Goal: Task Accomplishment & Management: Manage account settings

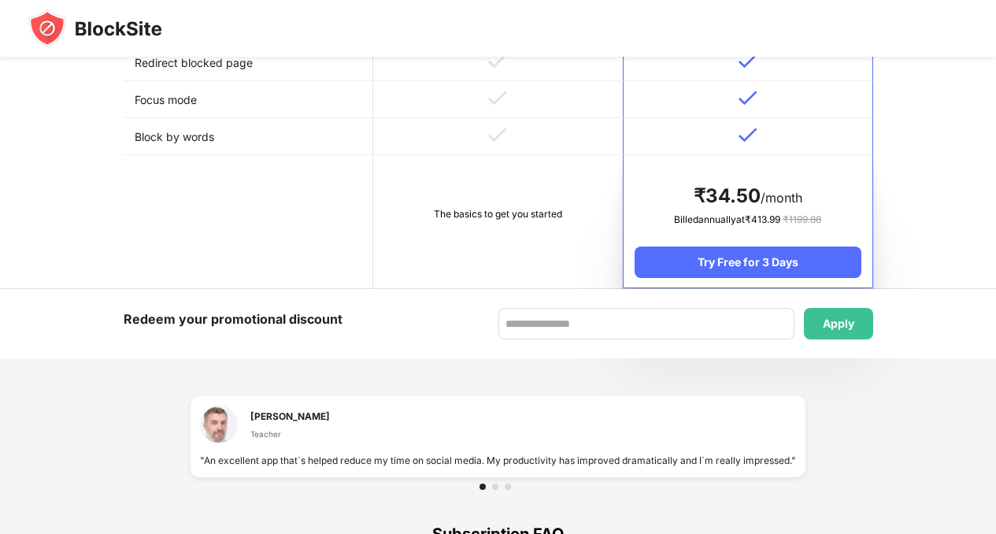
scroll to position [840, 0]
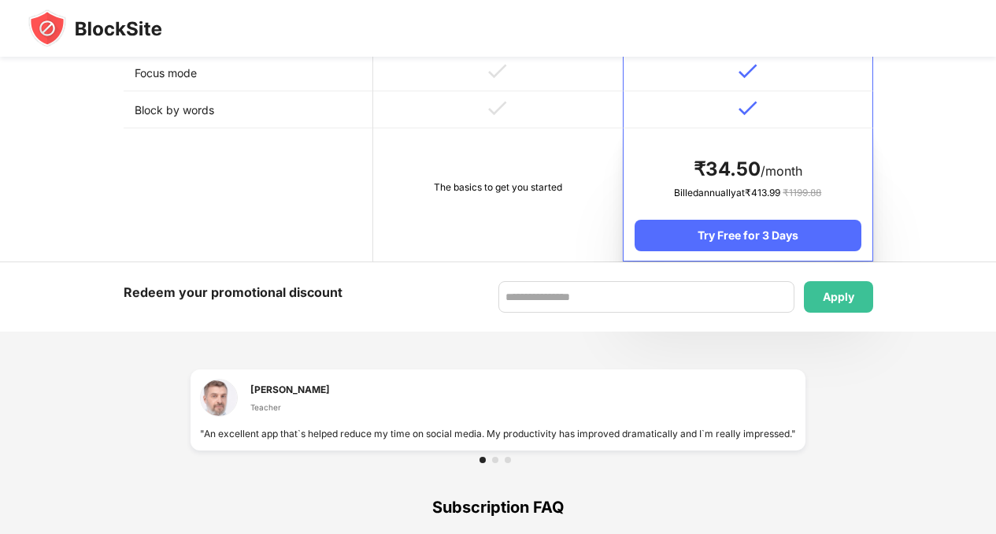
click at [476, 194] on div "The basics to get you started" at bounding box center [498, 188] width 228 height 16
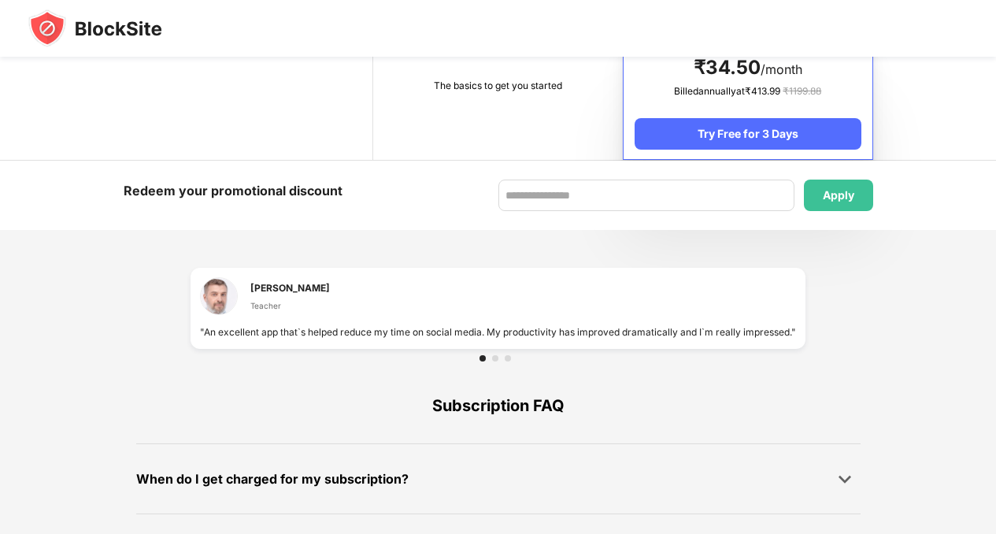
scroll to position [927, 0]
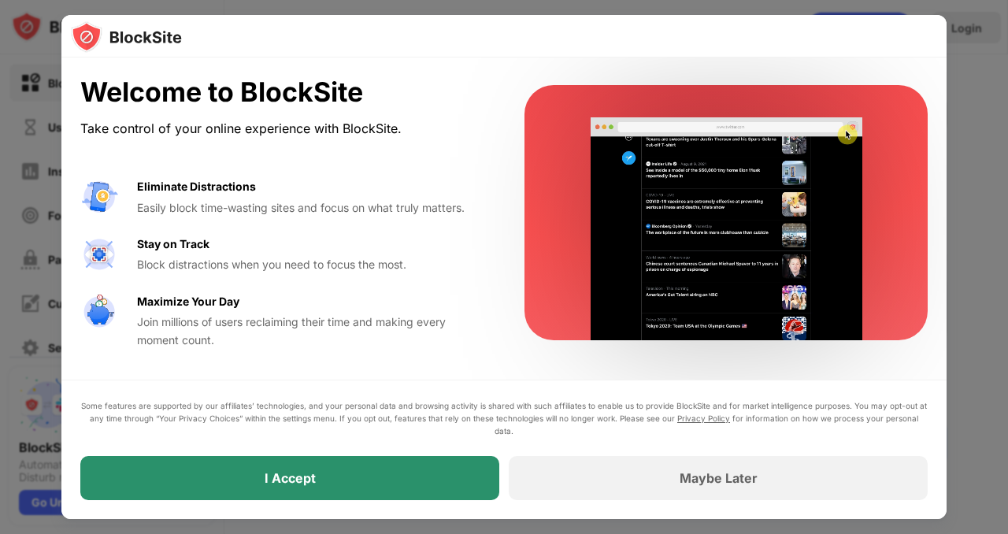
click at [376, 469] on div "I Accept" at bounding box center [289, 478] width 419 height 44
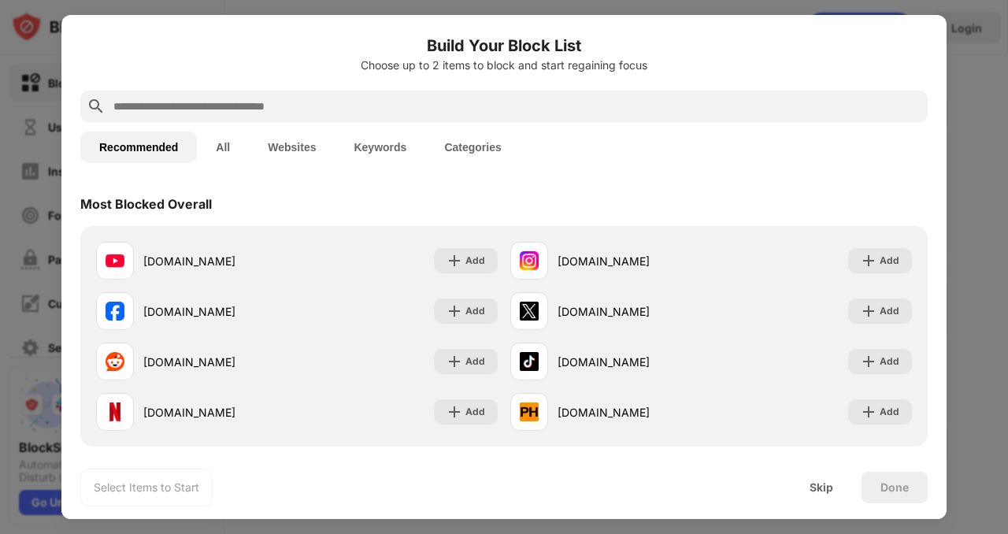
click at [243, 142] on button "All" at bounding box center [223, 147] width 52 height 31
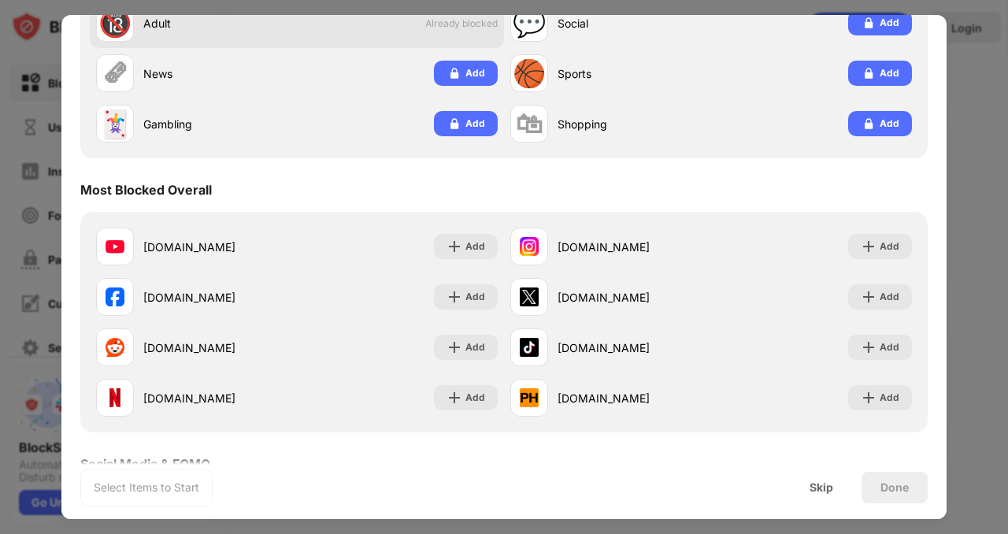
scroll to position [254, 0]
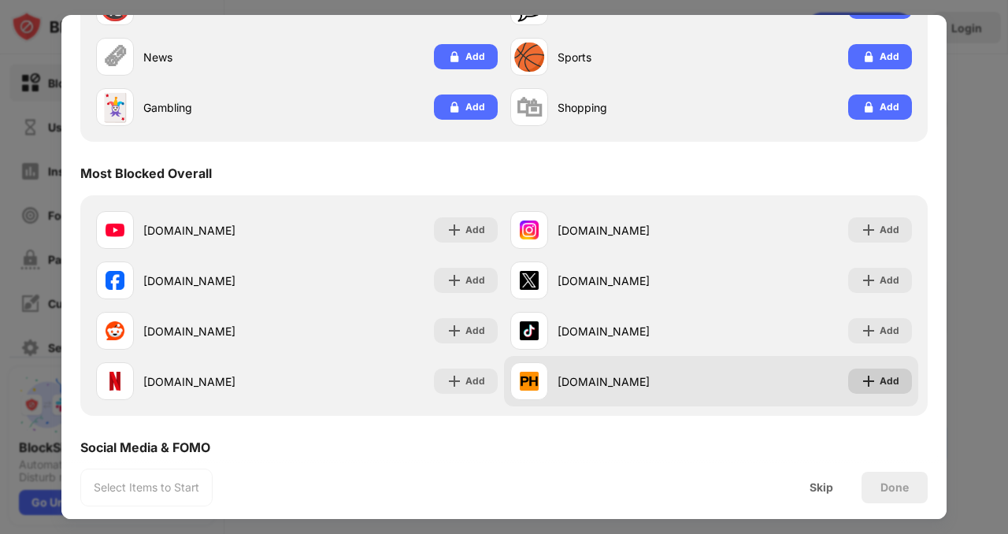
click at [880, 373] on div "Add" at bounding box center [890, 381] width 20 height 16
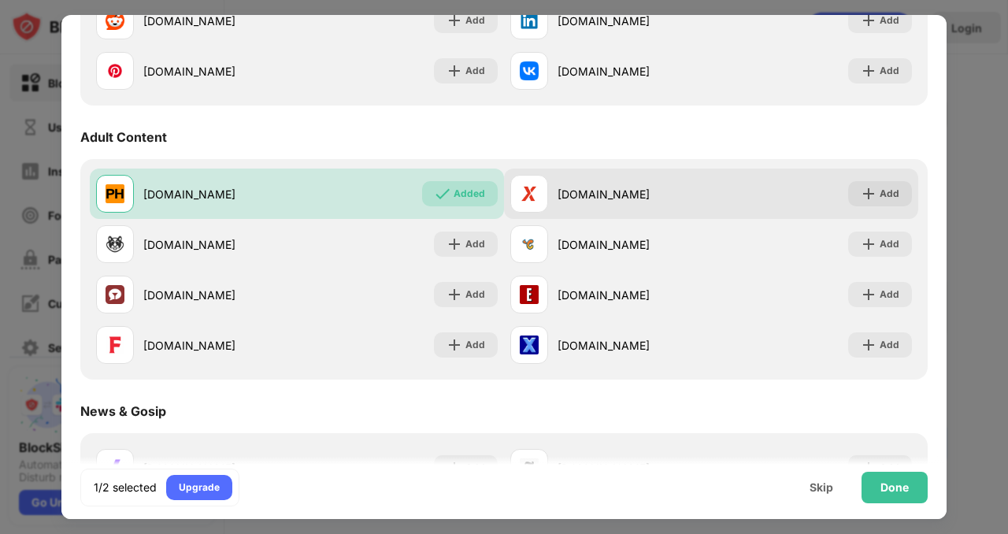
scroll to position [873, 0]
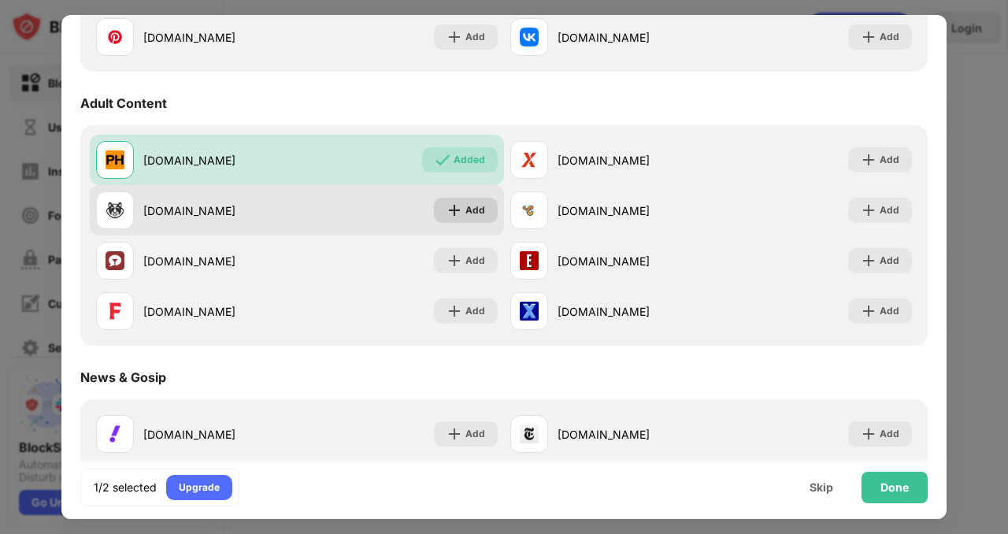
click at [472, 205] on div "Add" at bounding box center [475, 210] width 20 height 16
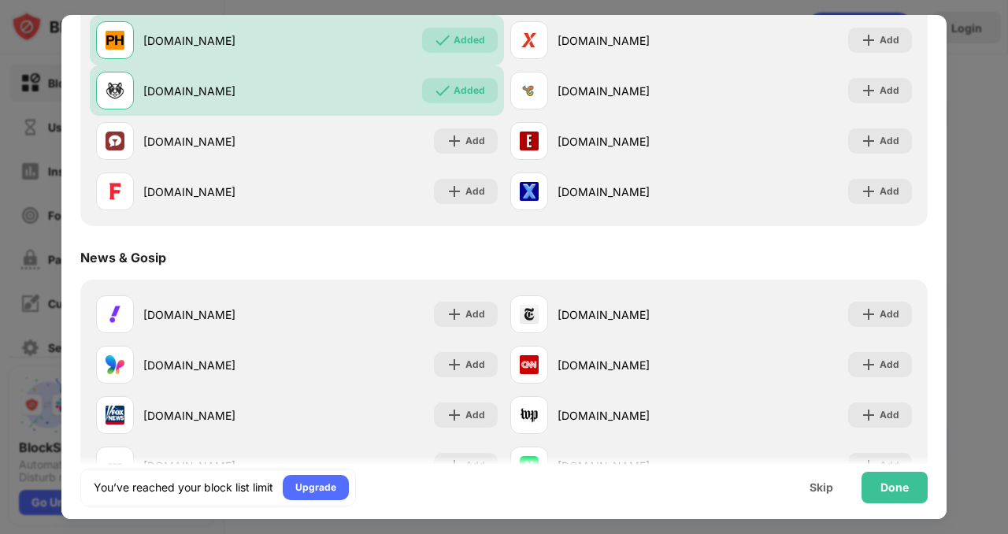
scroll to position [1014, 0]
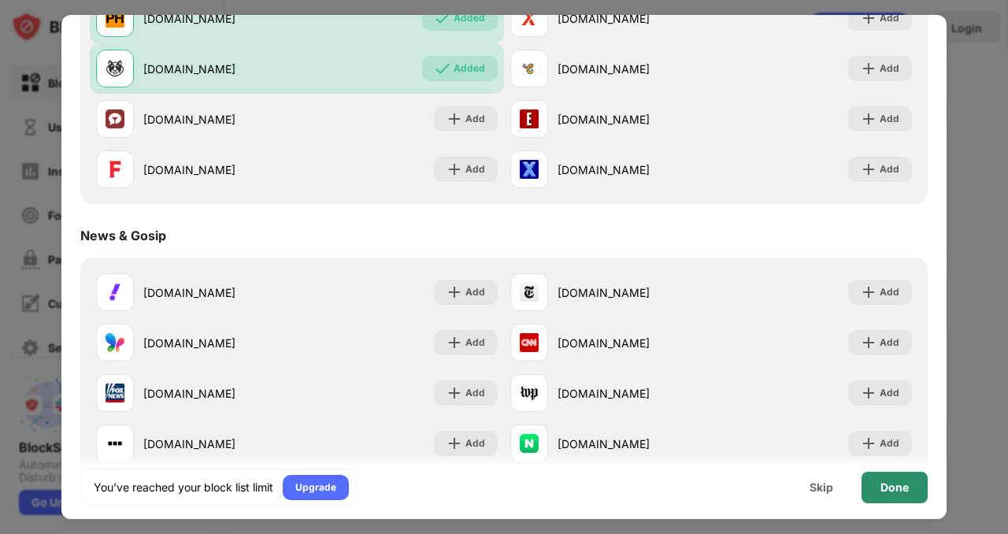
click at [901, 478] on div "Done" at bounding box center [895, 487] width 66 height 31
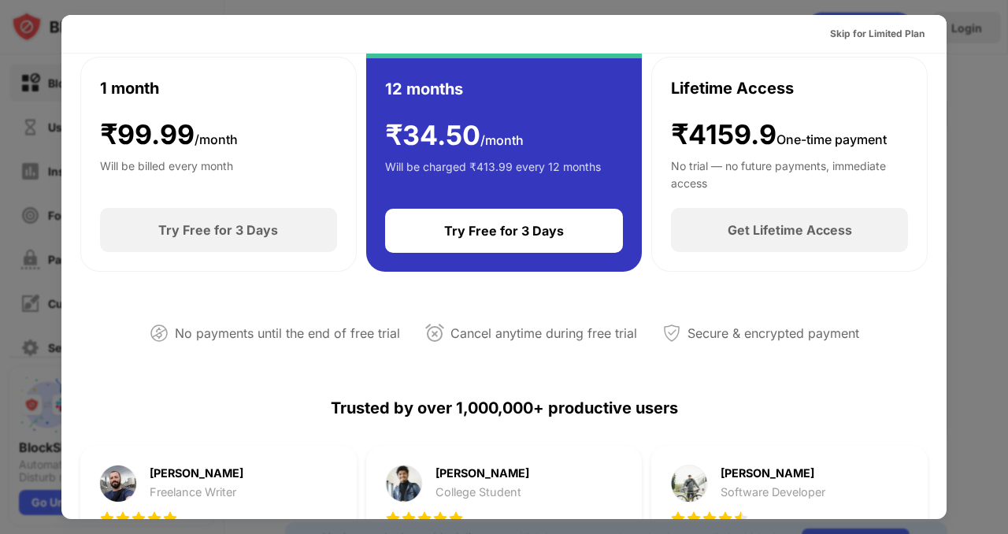
scroll to position [0, 0]
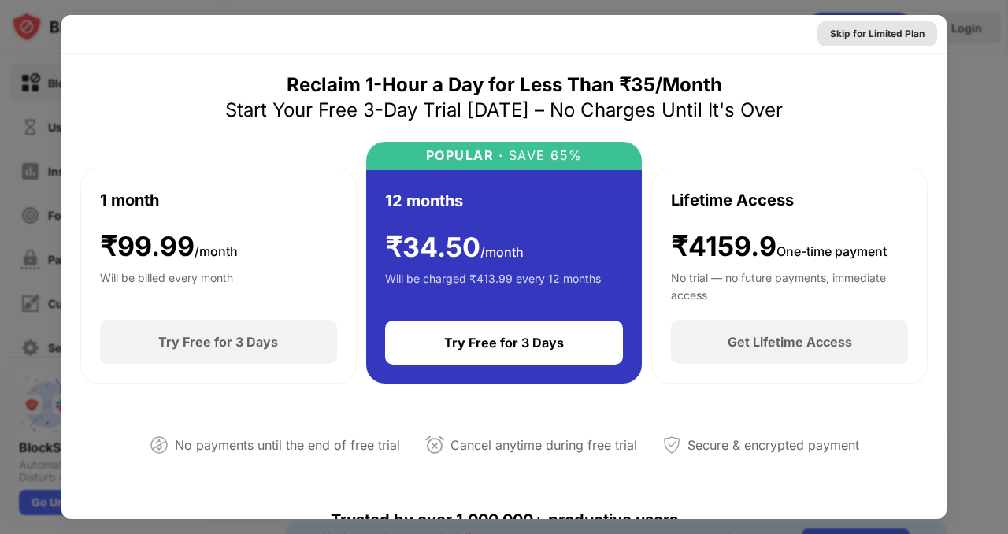
click at [883, 28] on div "Skip for Limited Plan" at bounding box center [877, 34] width 94 height 16
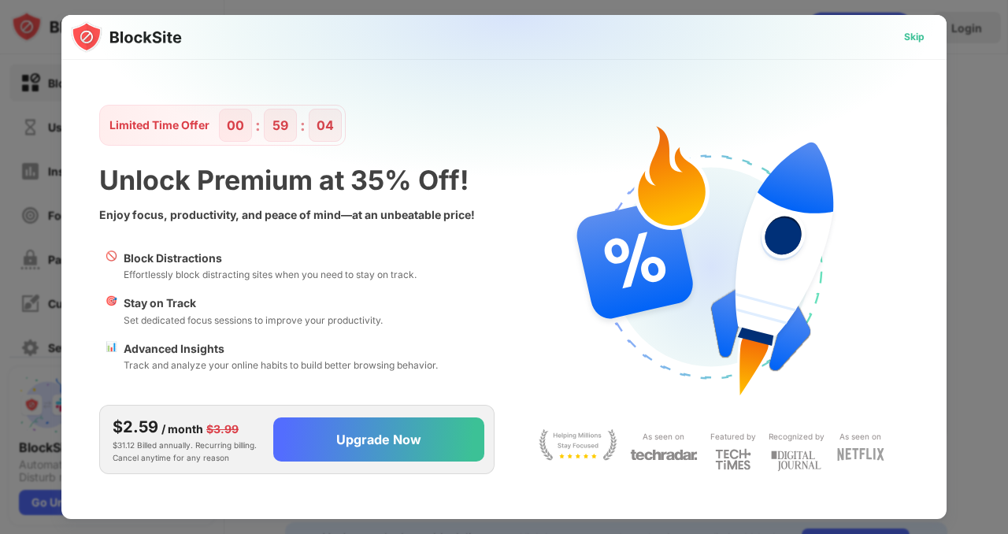
click at [906, 35] on div "Skip" at bounding box center [914, 37] width 20 height 16
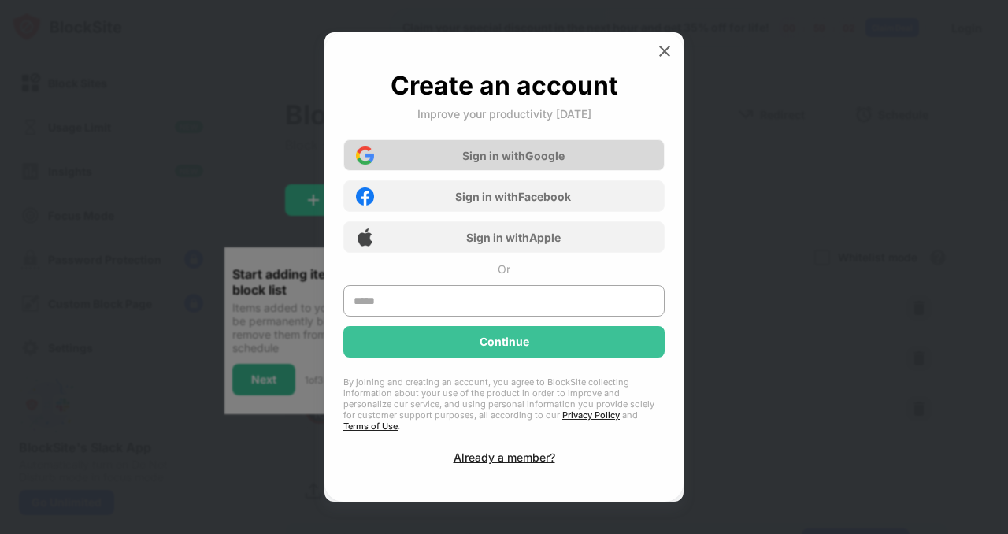
click at [613, 169] on div "Sign in with Google" at bounding box center [503, 154] width 321 height 31
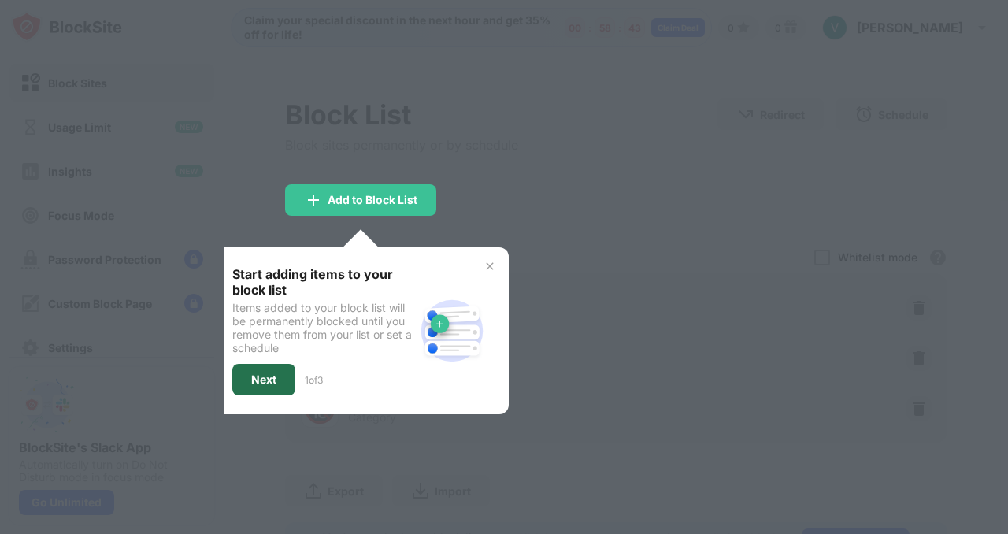
click at [266, 382] on div "Next" at bounding box center [263, 379] width 25 height 13
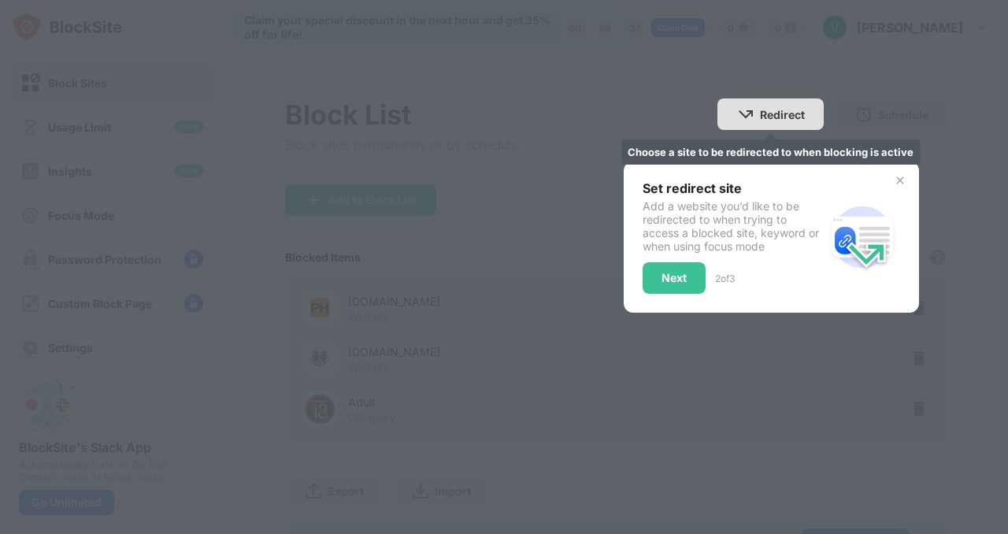
click at [765, 113] on div "Redirect" at bounding box center [782, 114] width 45 height 13
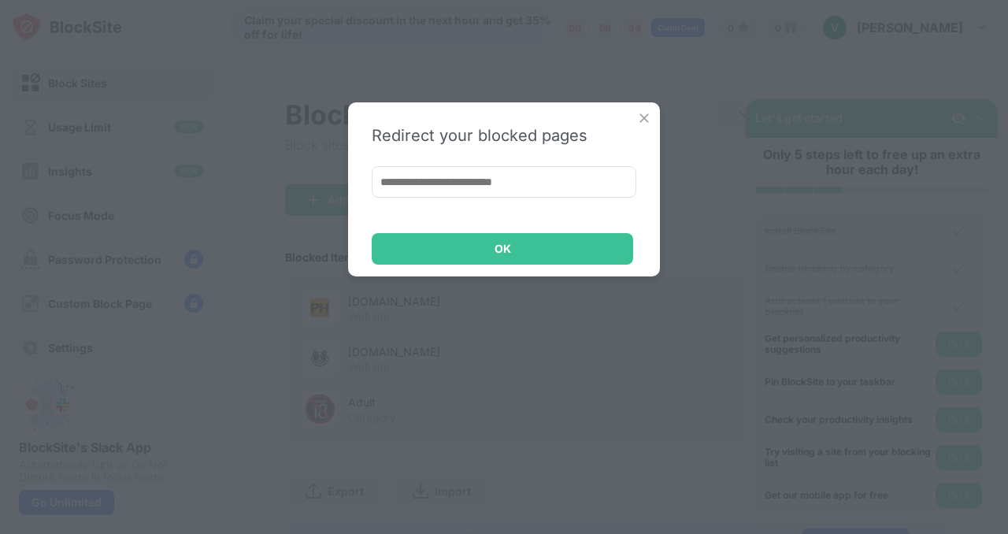
click at [558, 176] on input at bounding box center [504, 181] width 265 height 31
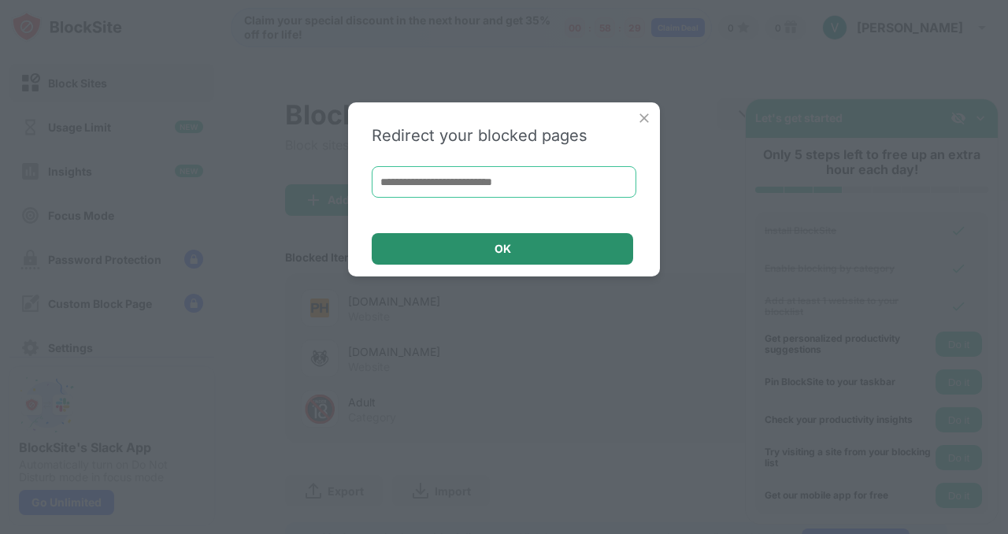
click at [490, 251] on div "OK" at bounding box center [502, 248] width 261 height 31
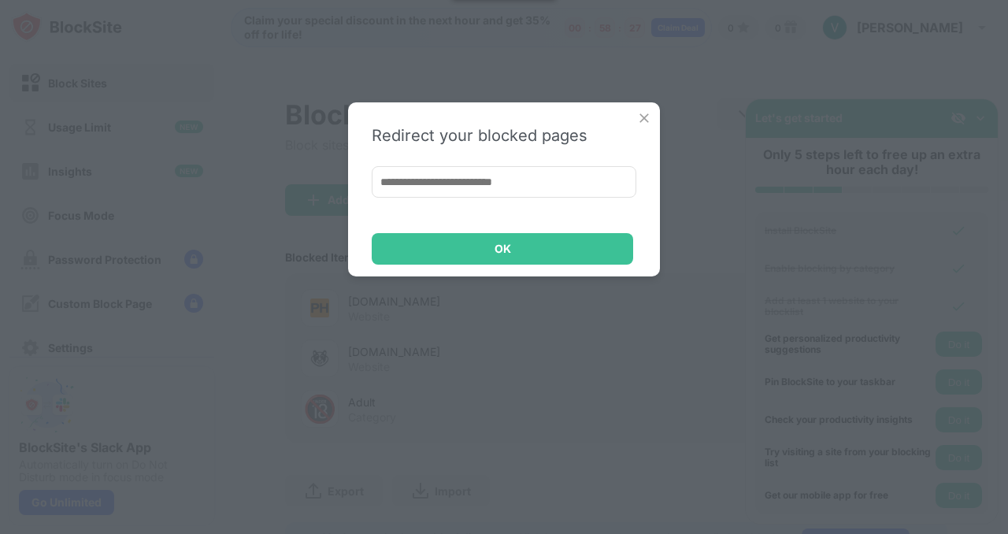
click at [650, 120] on img at bounding box center [644, 118] width 16 height 16
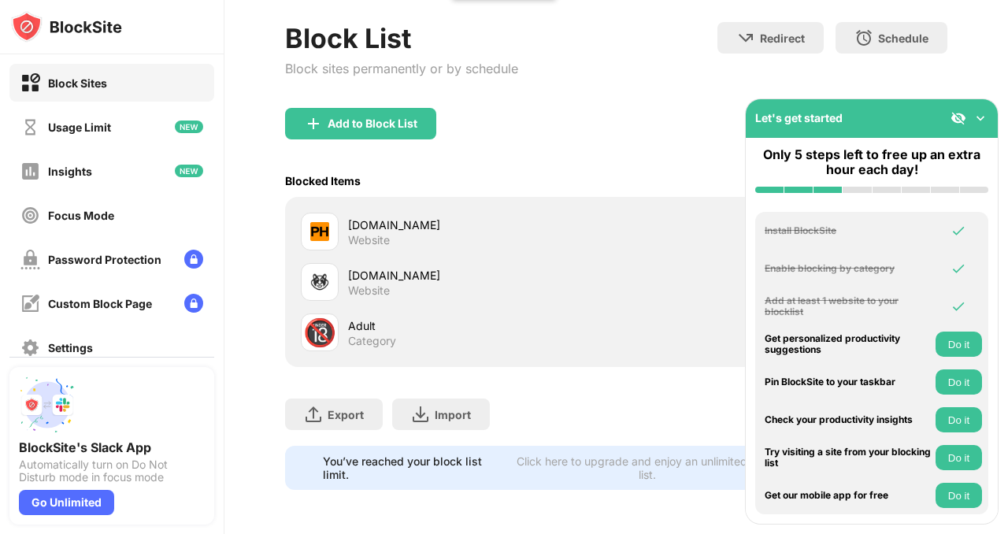
scroll to position [88, 0]
click at [976, 116] on img at bounding box center [981, 118] width 16 height 16
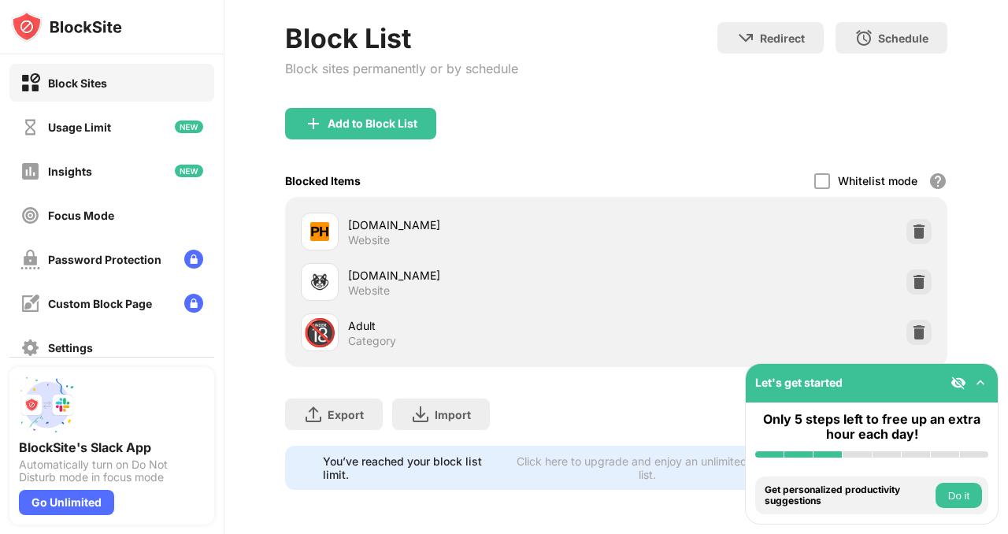
click at [814, 165] on div "Whitelist mode Block all websites except for those in your whitelist. Whitelist…" at bounding box center [880, 181] width 133 height 32
click at [915, 170] on div "Whitelist mode Block all websites except for those in your whitelist. Whitelist…" at bounding box center [880, 181] width 133 height 32
click at [984, 383] on img at bounding box center [981, 383] width 16 height 16
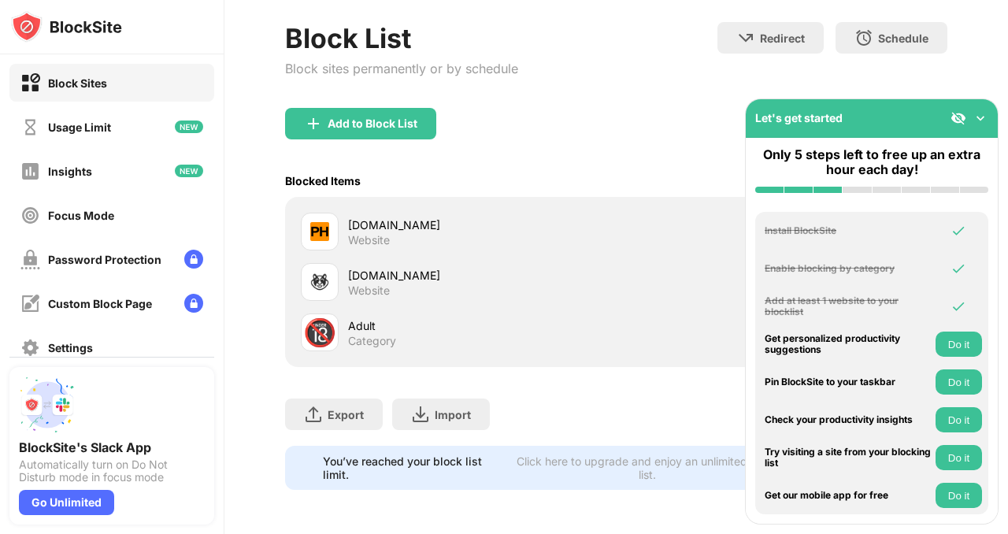
click at [985, 113] on img at bounding box center [981, 118] width 16 height 16
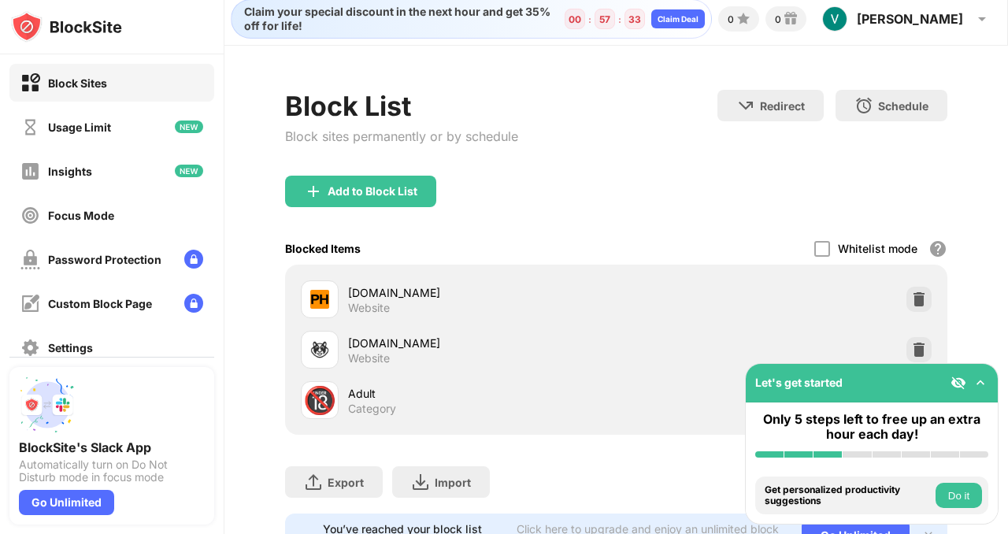
scroll to position [0, 0]
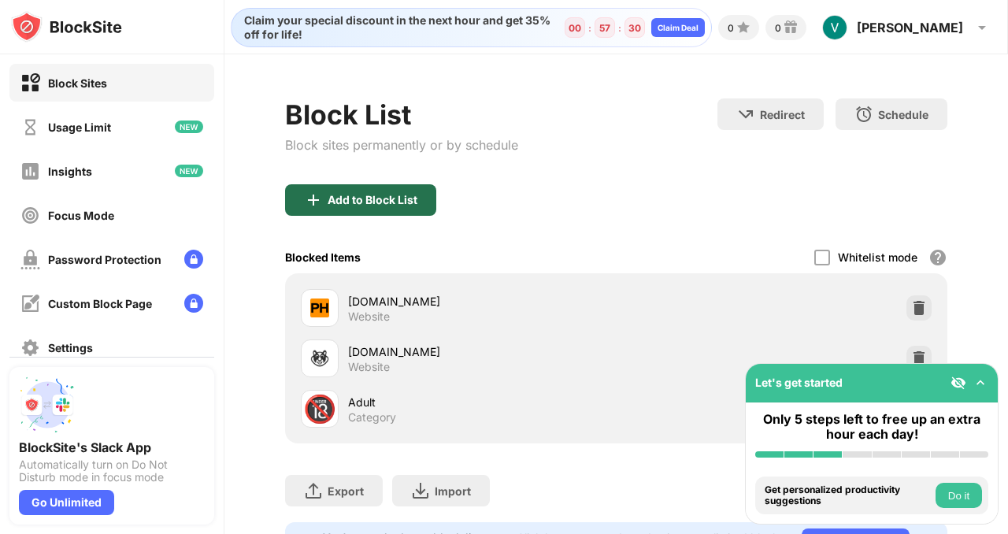
click at [403, 198] on div "Add to Block List" at bounding box center [373, 200] width 90 height 13
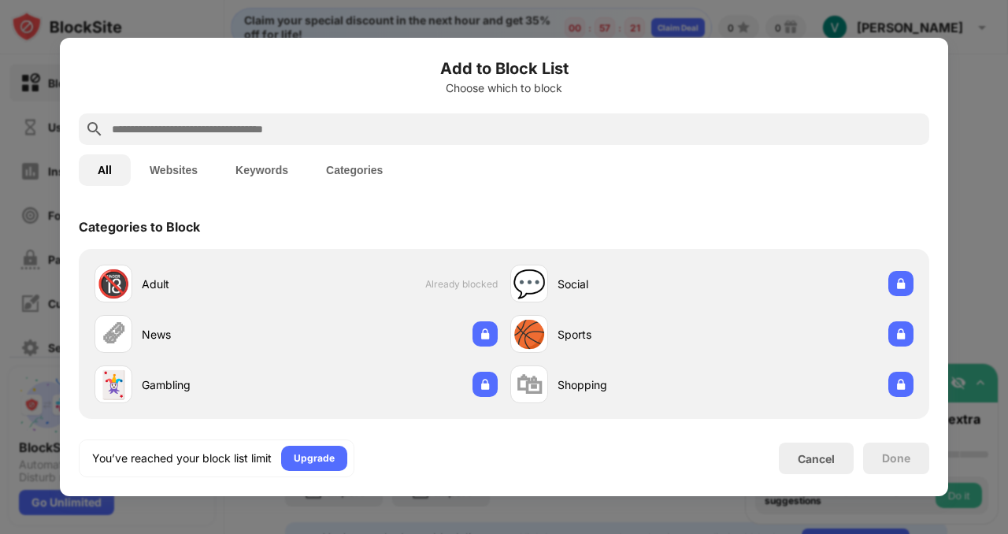
click at [170, 171] on button "Websites" at bounding box center [174, 169] width 86 height 31
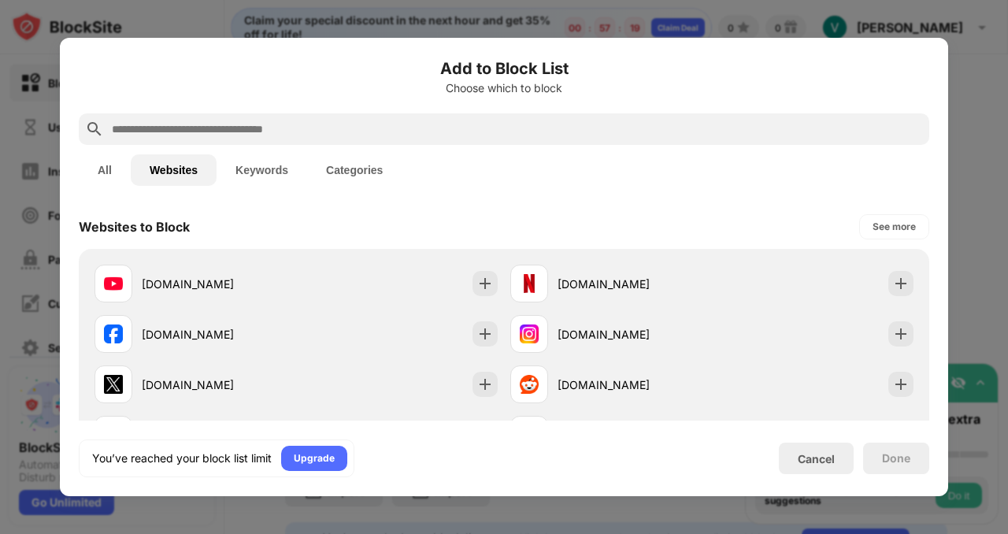
click at [1007, 44] on div at bounding box center [504, 267] width 1008 height 534
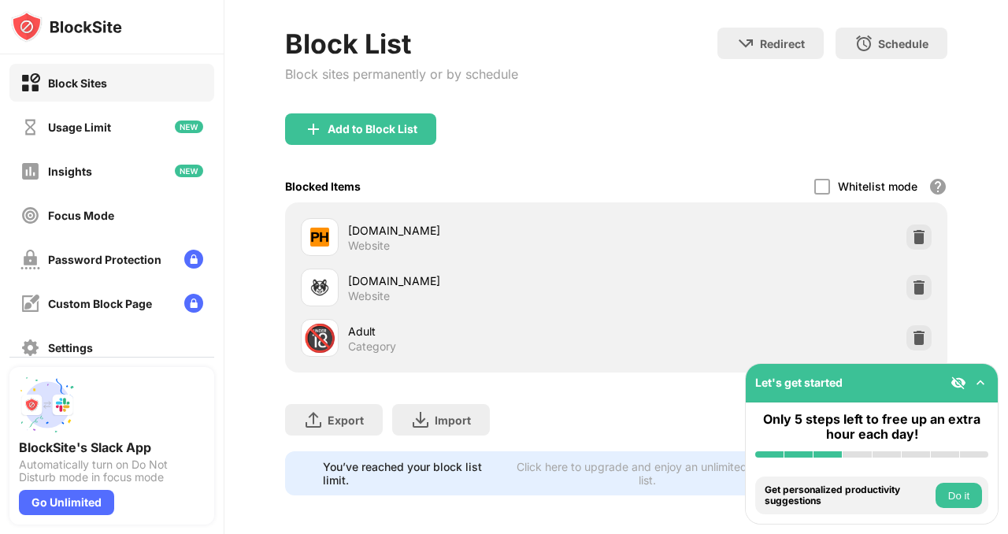
scroll to position [88, 0]
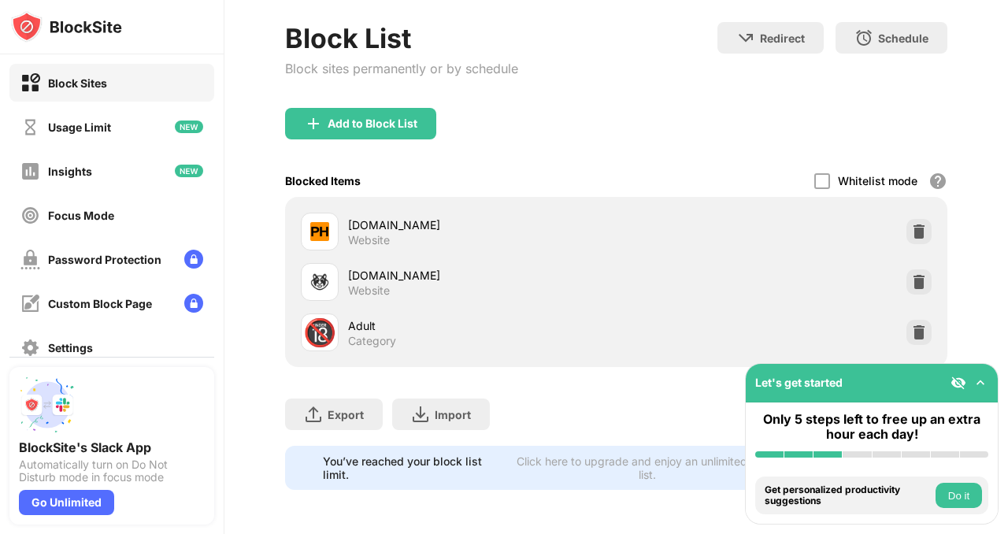
click at [910, 232] on div "[DOMAIN_NAME] Website" at bounding box center [616, 231] width 643 height 50
click at [913, 206] on div "[DOMAIN_NAME] Website" at bounding box center [616, 231] width 643 height 50
click at [911, 224] on img at bounding box center [919, 232] width 16 height 16
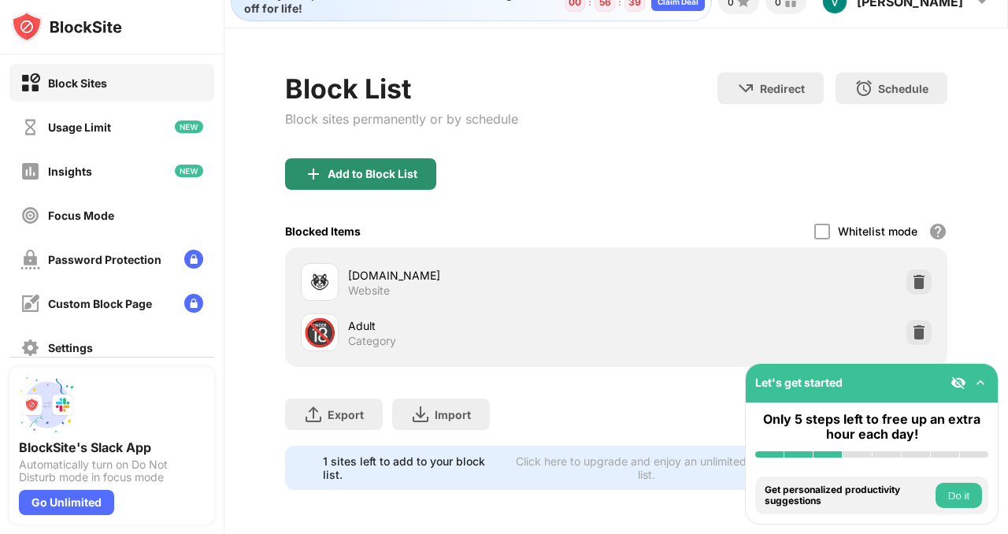
click at [404, 168] on div "Add to Block List" at bounding box center [373, 174] width 90 height 13
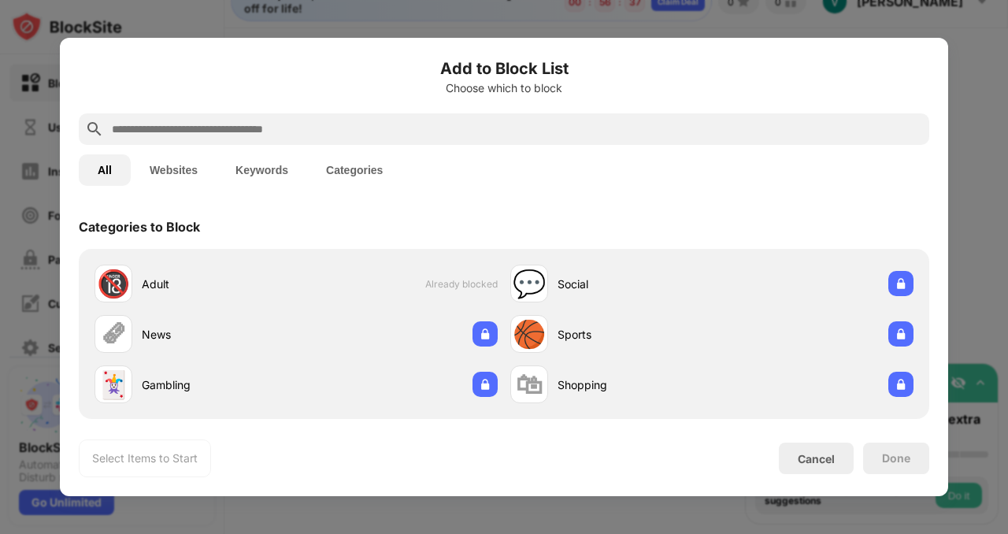
click at [244, 130] on input "text" at bounding box center [516, 129] width 813 height 19
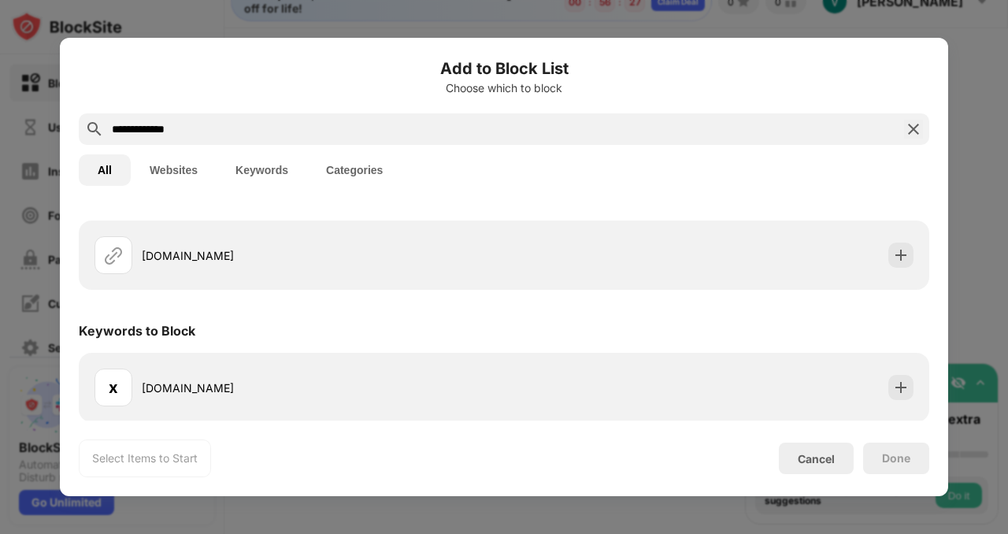
scroll to position [30, 0]
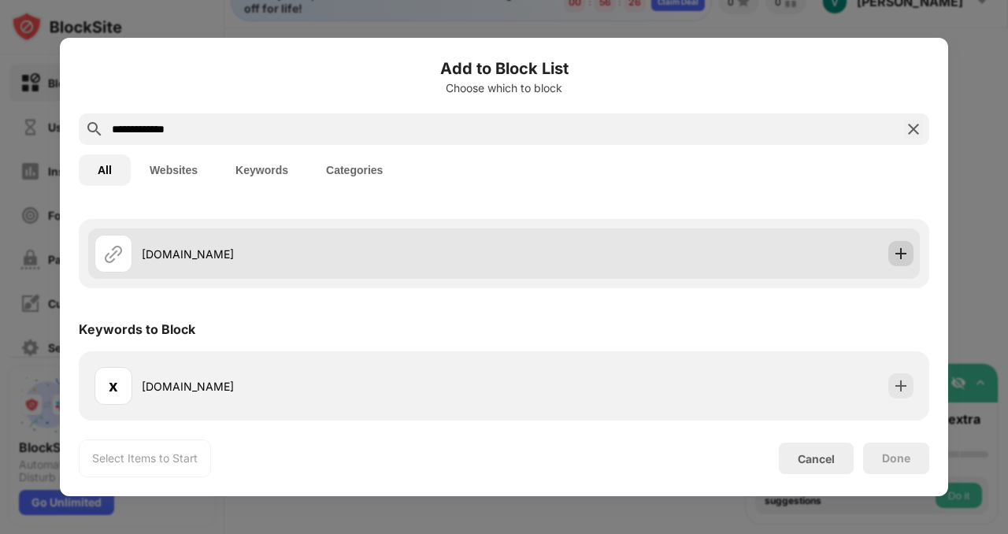
type input "**********"
click at [893, 253] on img at bounding box center [901, 254] width 16 height 16
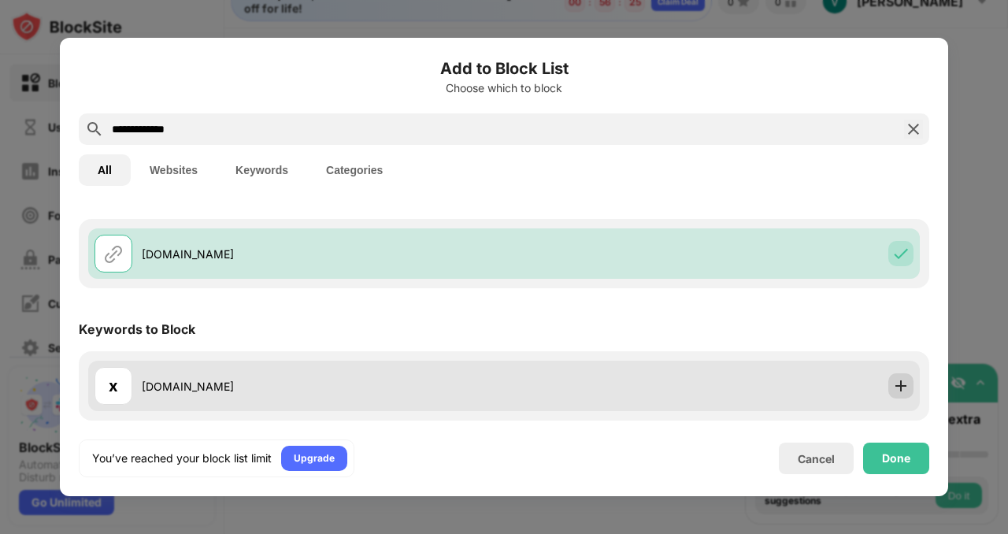
click at [901, 374] on div "x [DOMAIN_NAME]" at bounding box center [504, 386] width 832 height 50
click at [899, 380] on div at bounding box center [900, 385] width 25 height 25
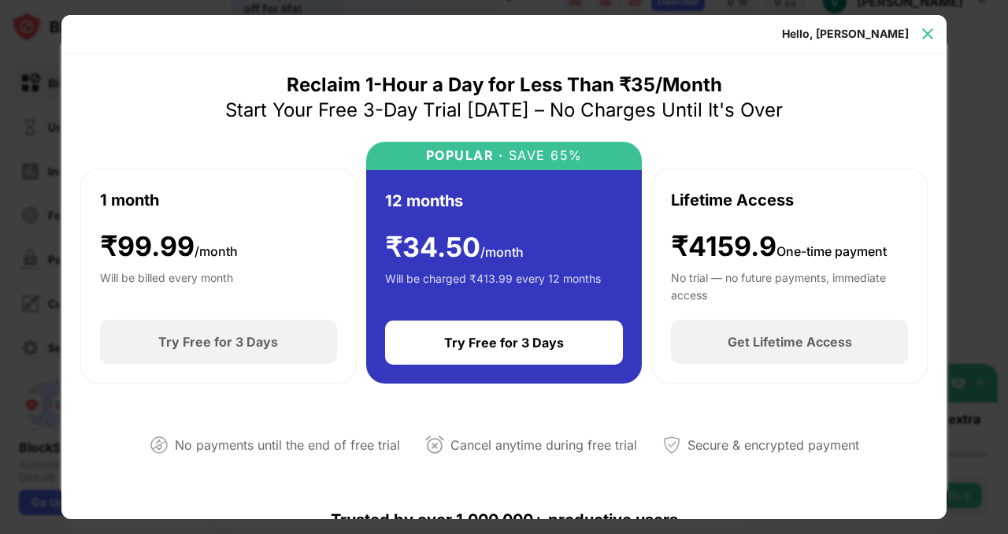
click at [935, 43] on div at bounding box center [927, 33] width 25 height 25
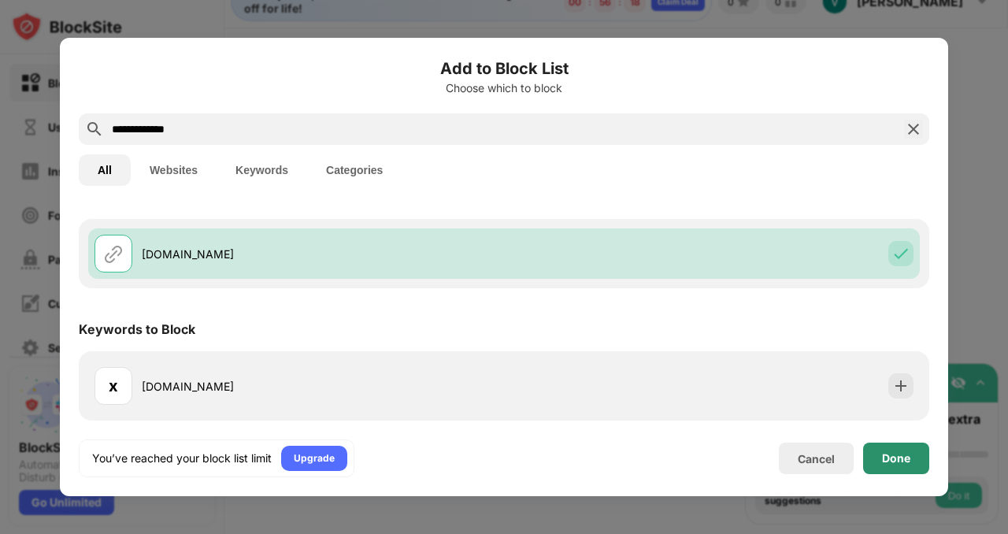
click at [909, 455] on div "Done" at bounding box center [896, 458] width 28 height 13
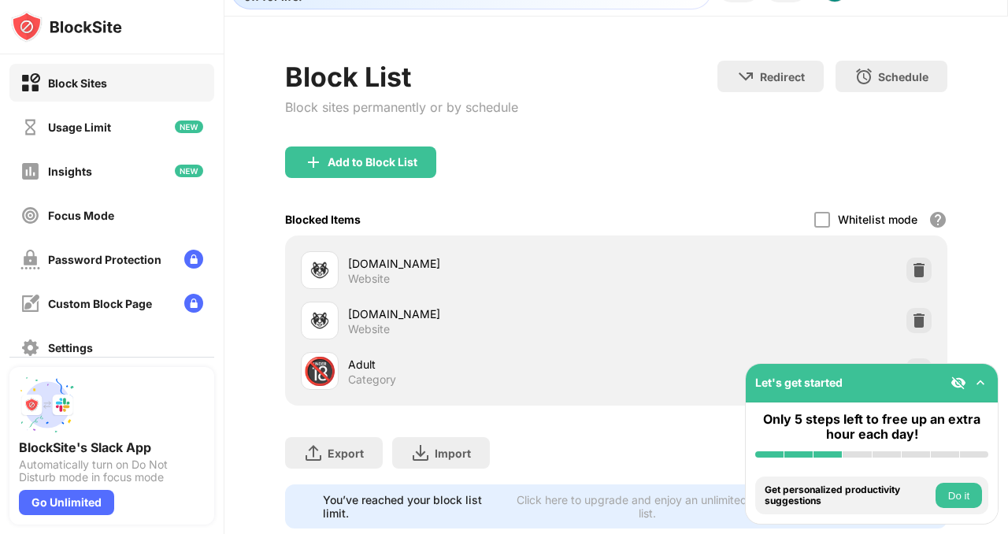
scroll to position [88, 0]
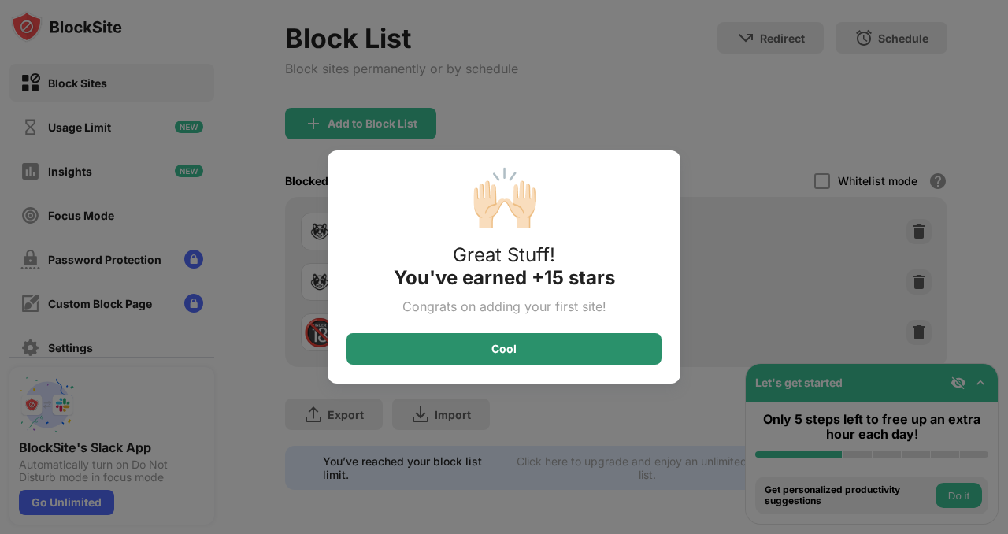
click at [591, 350] on div "Cool" at bounding box center [503, 348] width 315 height 31
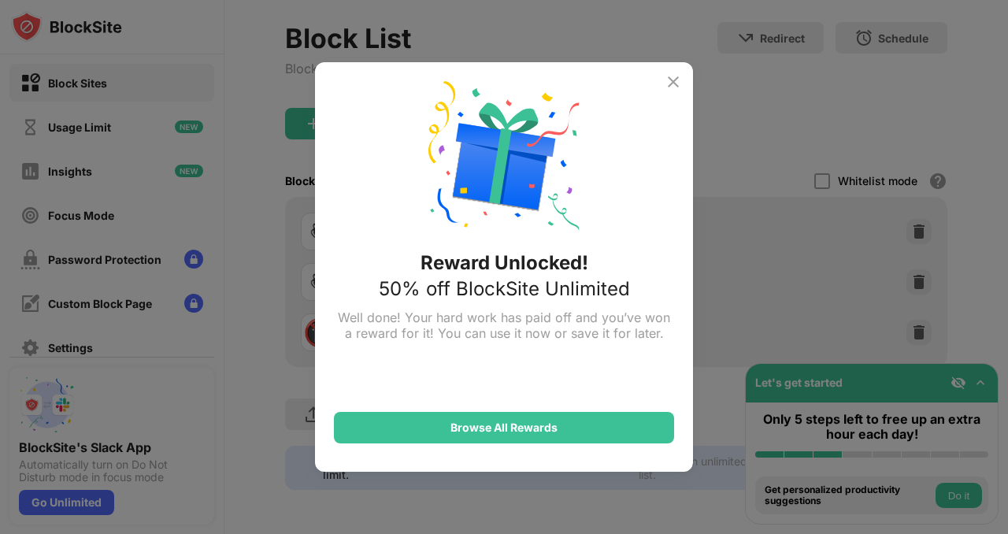
click at [682, 80] on img at bounding box center [673, 81] width 19 height 19
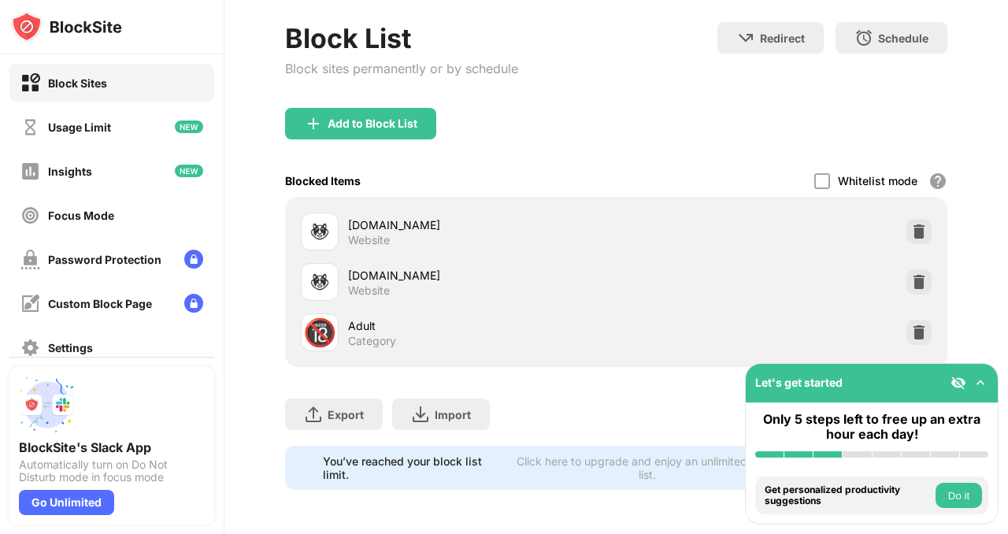
click at [372, 317] on div "Adult" at bounding box center [482, 325] width 269 height 17
click at [911, 324] on img at bounding box center [919, 332] width 16 height 16
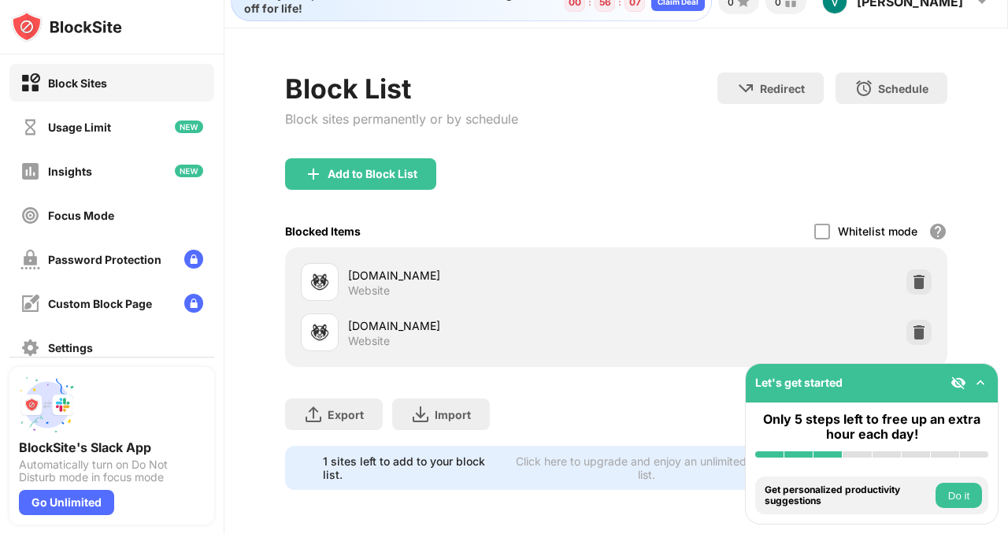
scroll to position [38, 0]
click at [429, 158] on div "Add to Block List" at bounding box center [360, 173] width 151 height 31
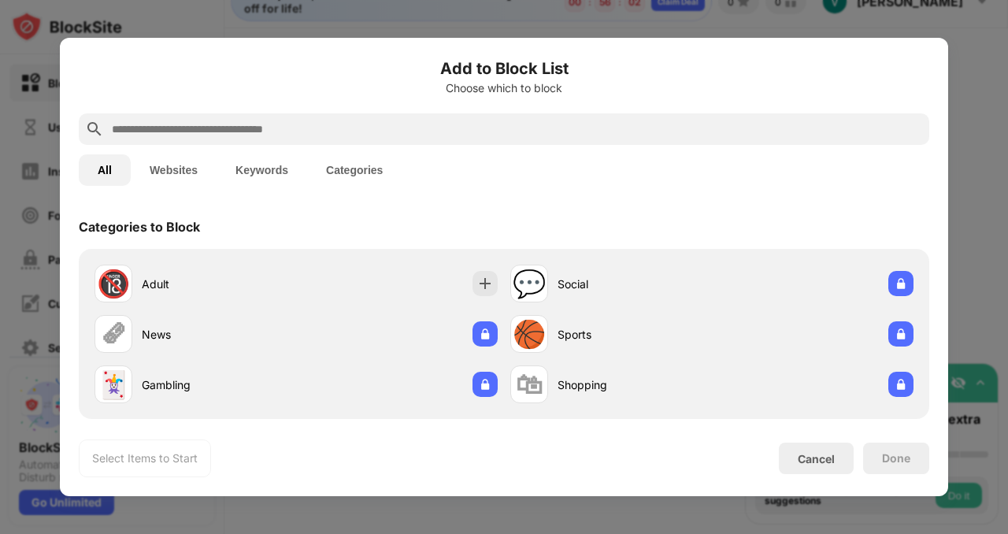
click at [436, 125] on input "text" at bounding box center [516, 129] width 813 height 19
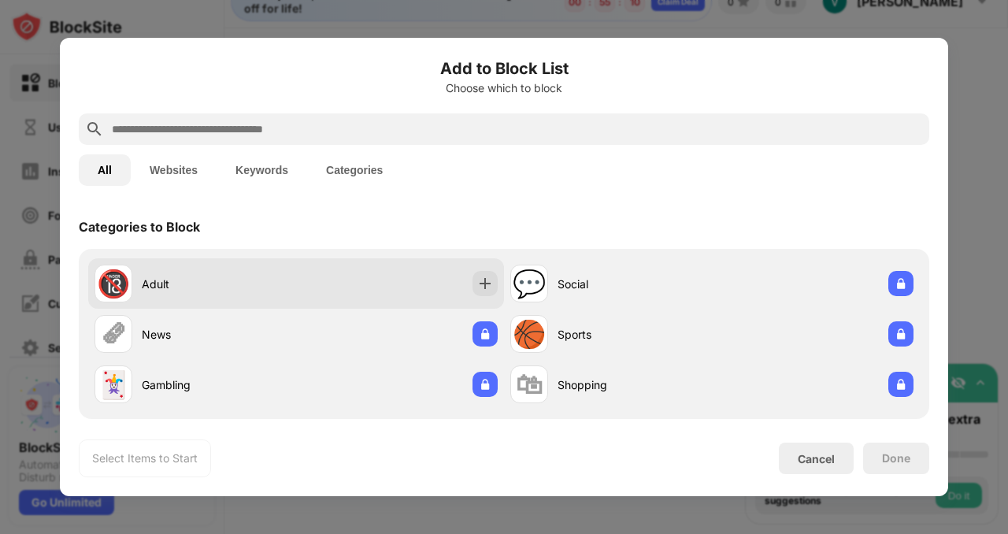
click at [139, 281] on div "🔞 Adult" at bounding box center [195, 284] width 202 height 38
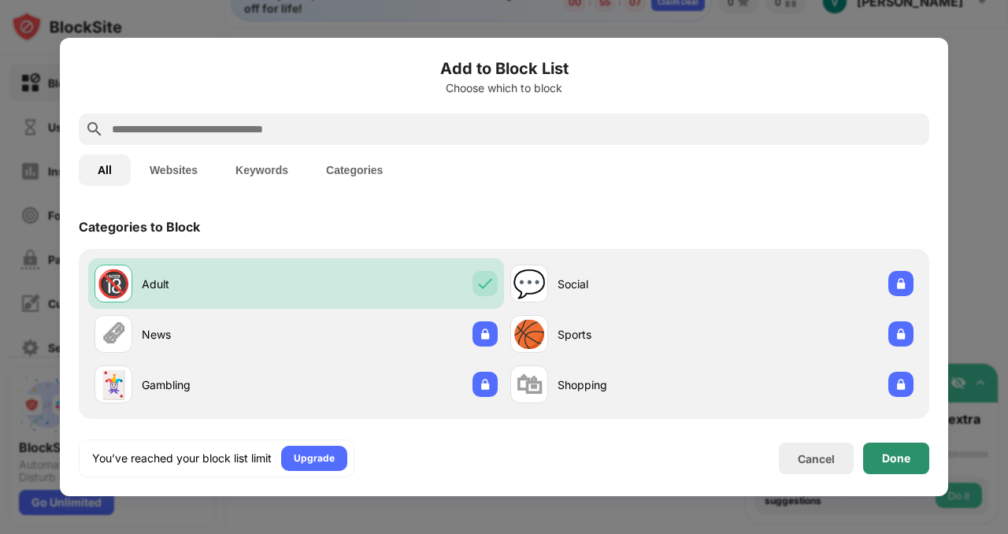
click at [911, 454] on div "Done" at bounding box center [896, 458] width 66 height 31
